Goal: Navigation & Orientation: Find specific page/section

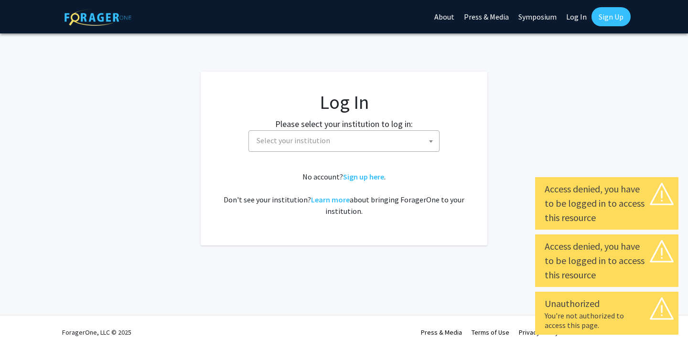
select select
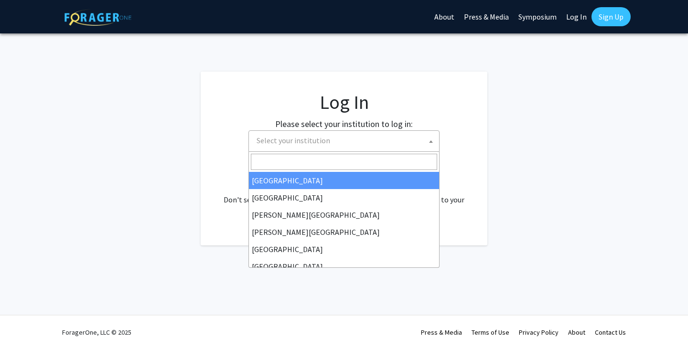
click at [377, 135] on span "Select your institution" at bounding box center [346, 141] width 186 height 20
click at [348, 157] on input "Search" at bounding box center [344, 162] width 186 height 16
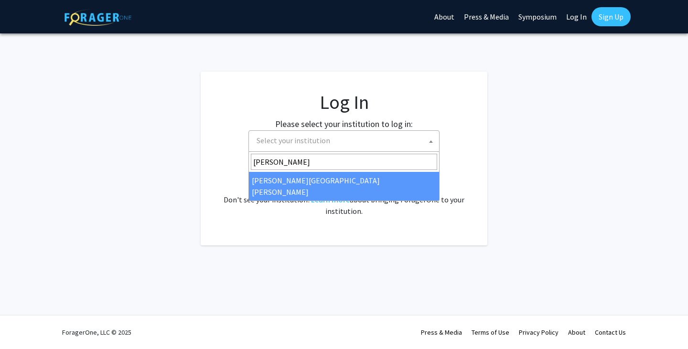
type input "[PERSON_NAME]"
select select "1"
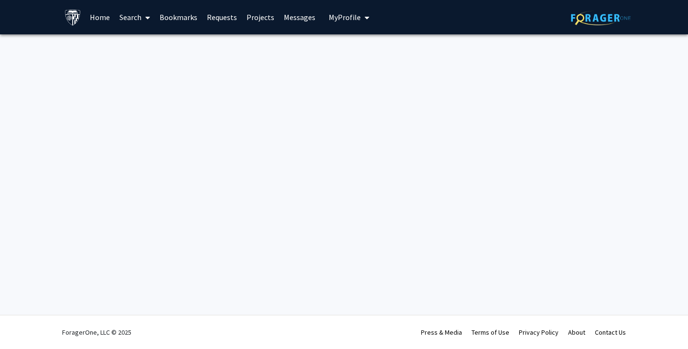
click at [348, 20] on span "My Profile" at bounding box center [345, 17] width 32 height 10
click at [99, 20] on link "Home" at bounding box center [100, 16] width 30 height 33
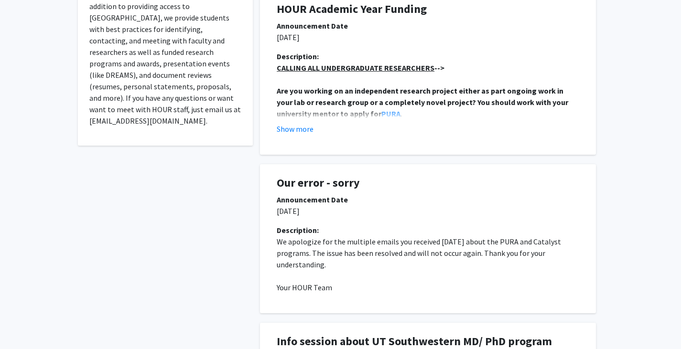
scroll to position [247, 0]
